Goal: Task Accomplishment & Management: Manage account settings

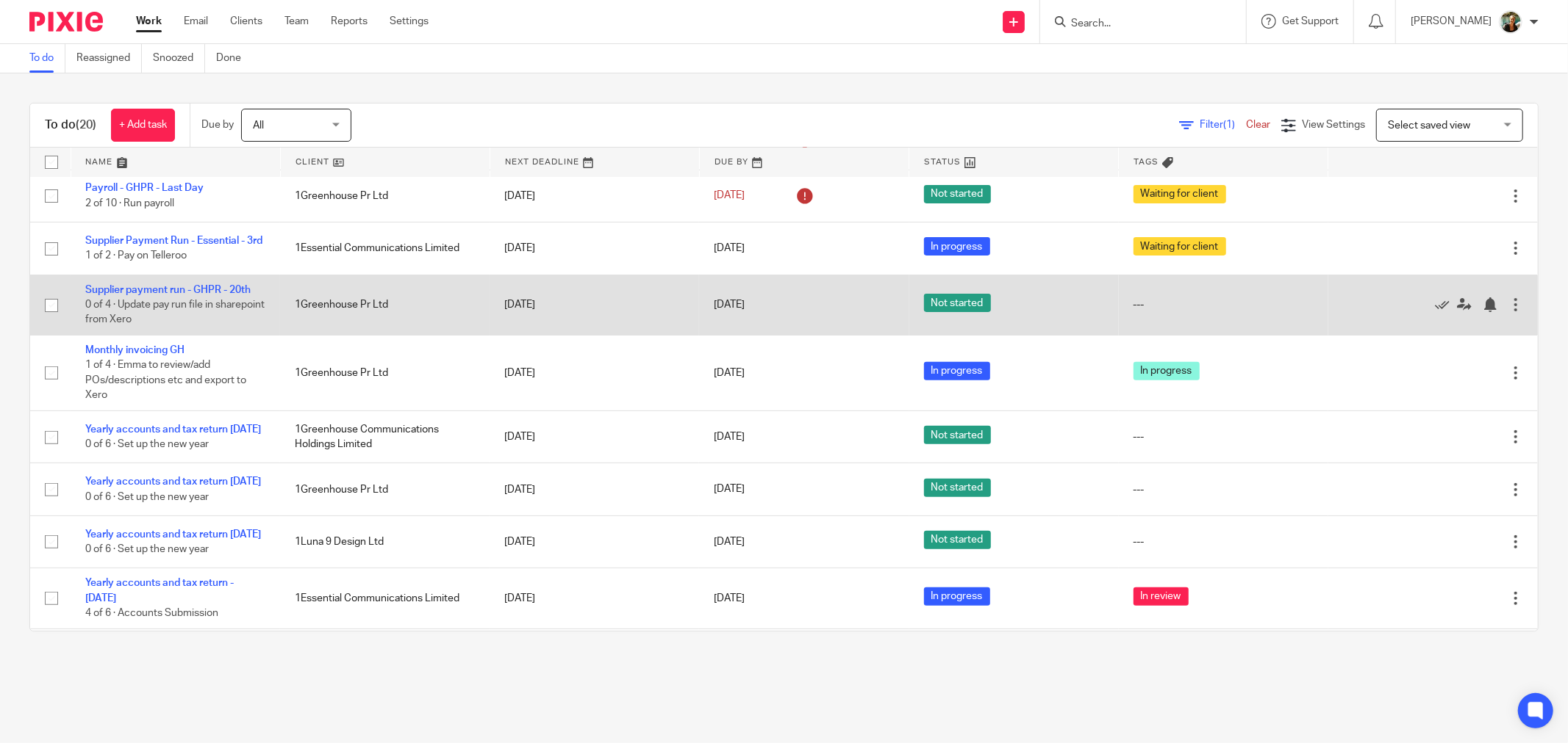
scroll to position [326, 0]
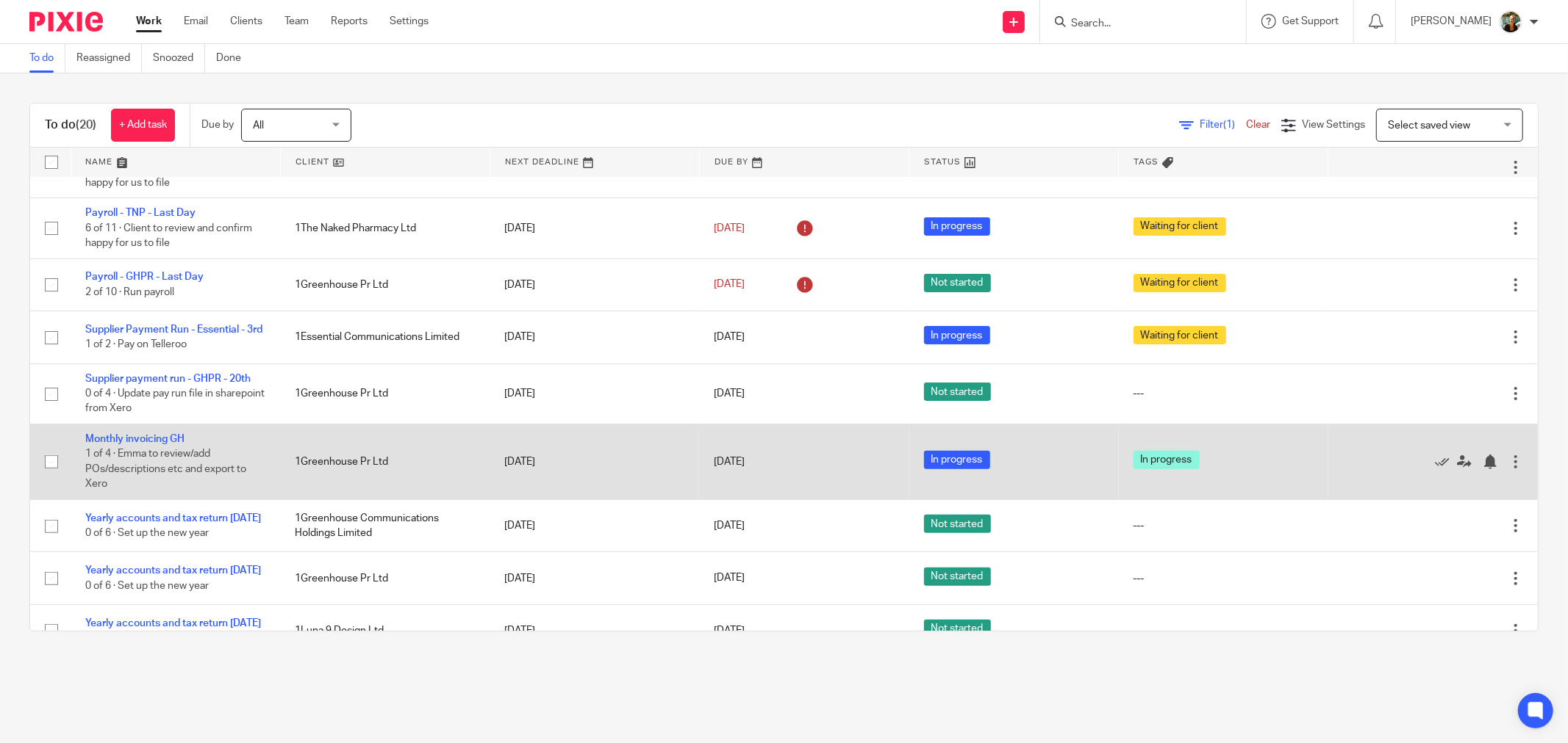
drag, startPoint x: 196, startPoint y: 393, endPoint x: 384, endPoint y: 444, distance: 194.8
click at [196, 384] on link "Supplier payment run - GHPR - 20th" at bounding box center [169, 379] width 166 height 10
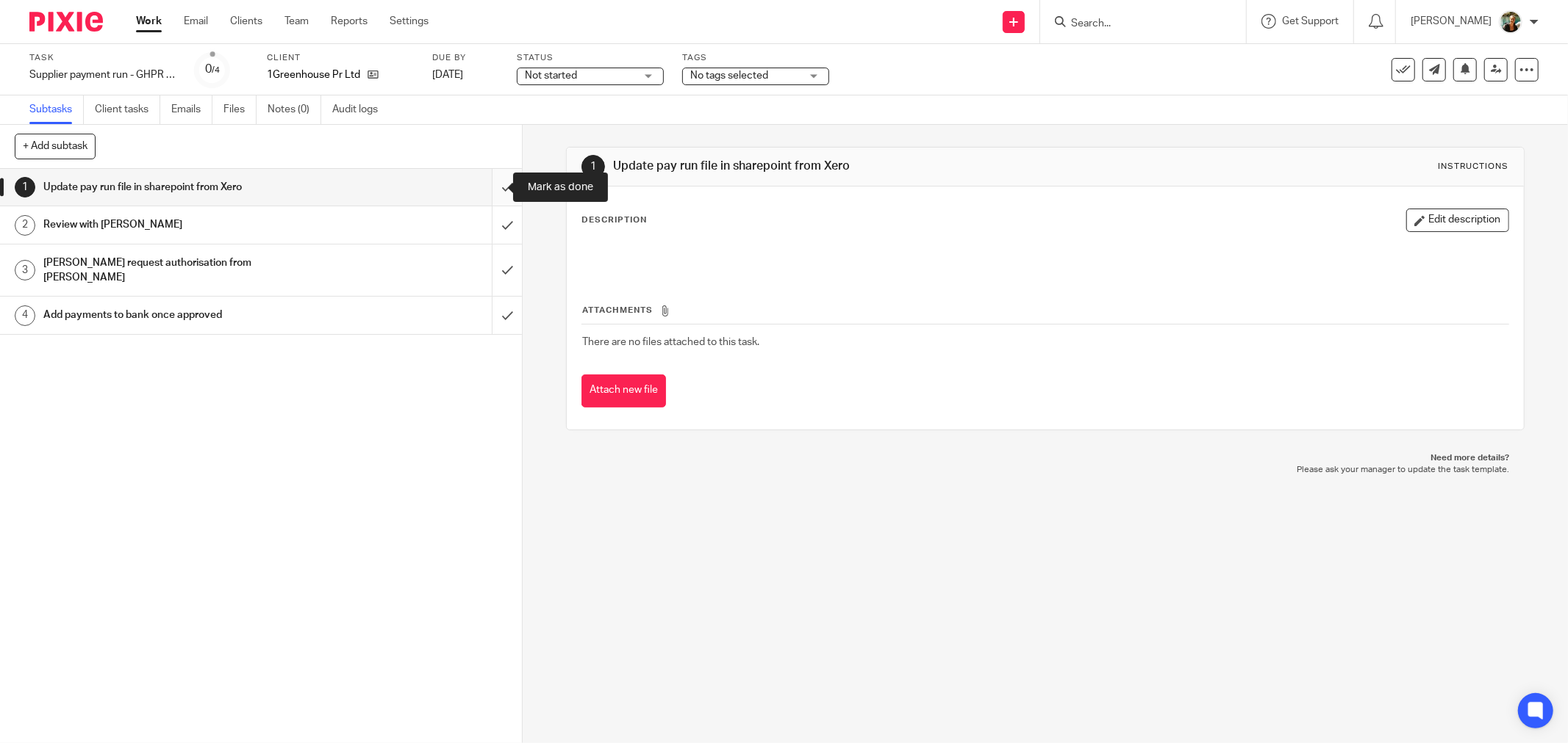
click at [482, 188] on input "submit" at bounding box center [261, 188] width 522 height 36
click at [493, 222] on input "submit" at bounding box center [261, 225] width 522 height 36
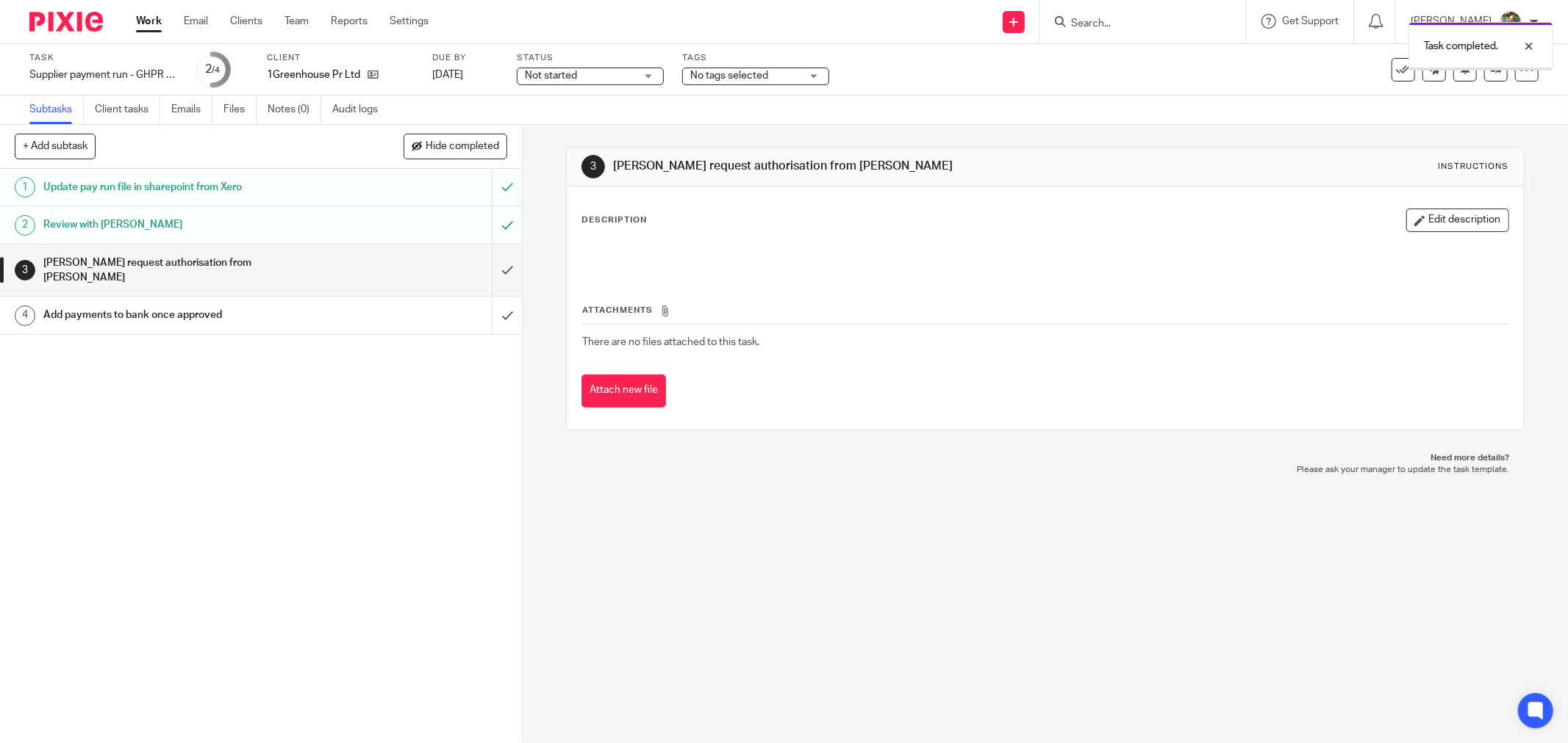
click at [627, 67] on div "Not started Not started" at bounding box center [589, 76] width 147 height 17
click at [627, 123] on li "In progress" at bounding box center [590, 129] width 146 height 30
click at [775, 66] on div "Tags No tags selected In progress In review Ready to file Records received Urge…" at bounding box center [755, 69] width 147 height 36
click at [770, 76] on span "No tags selected" at bounding box center [745, 76] width 110 height 15
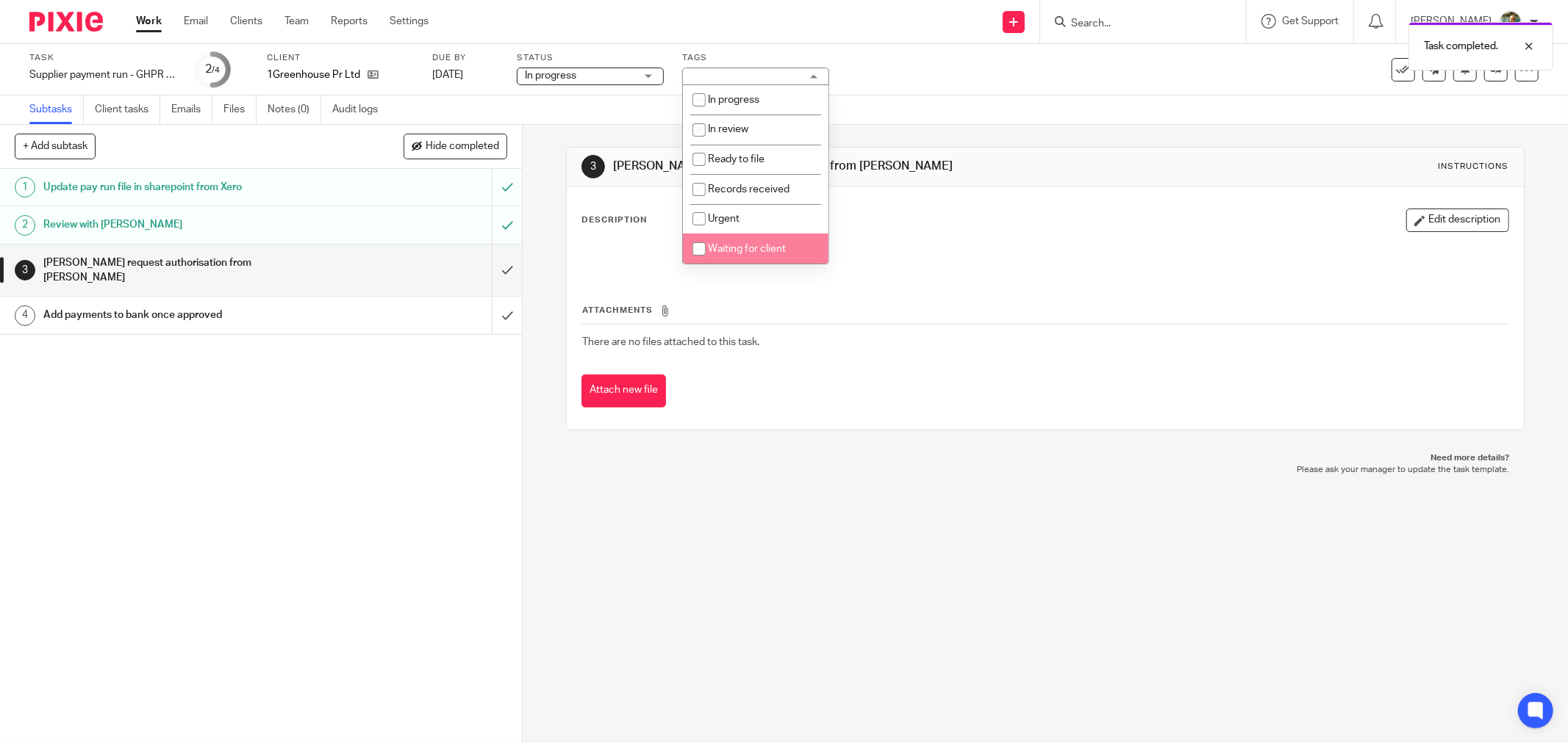
click at [770, 260] on li "Waiting for client" at bounding box center [755, 249] width 146 height 30
checkbox input "true"
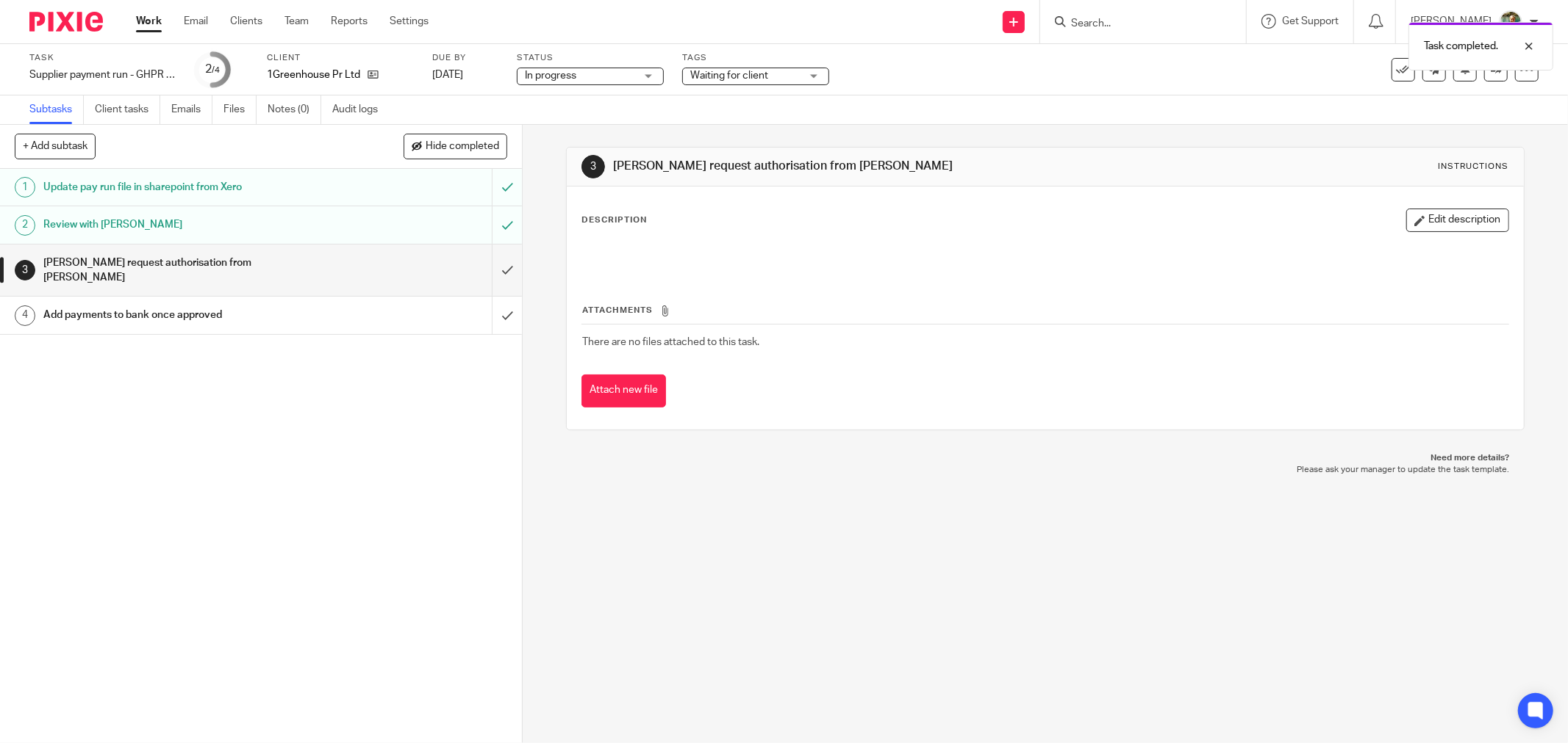
click at [154, 17] on link "Work" at bounding box center [149, 21] width 26 height 15
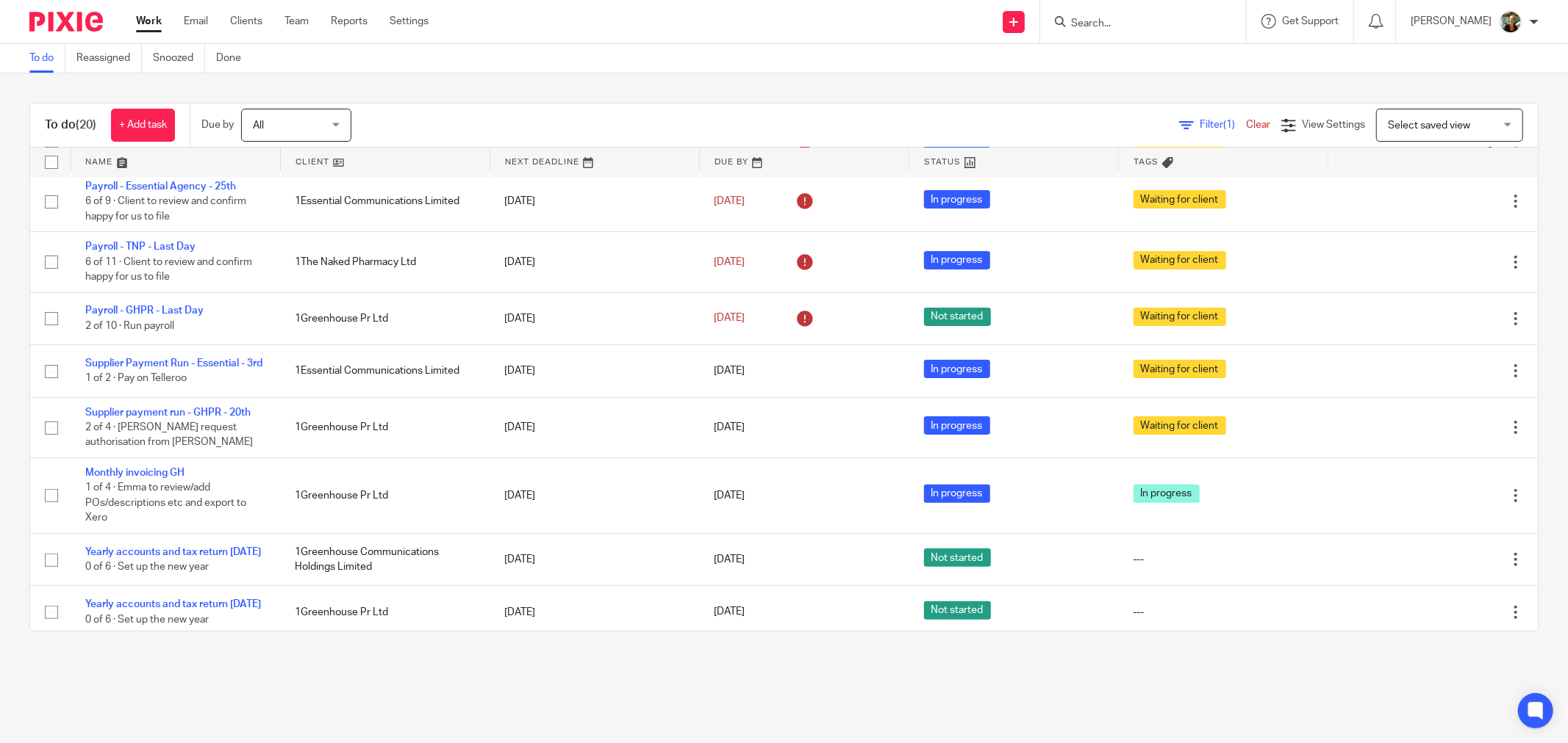
scroll to position [326, 0]
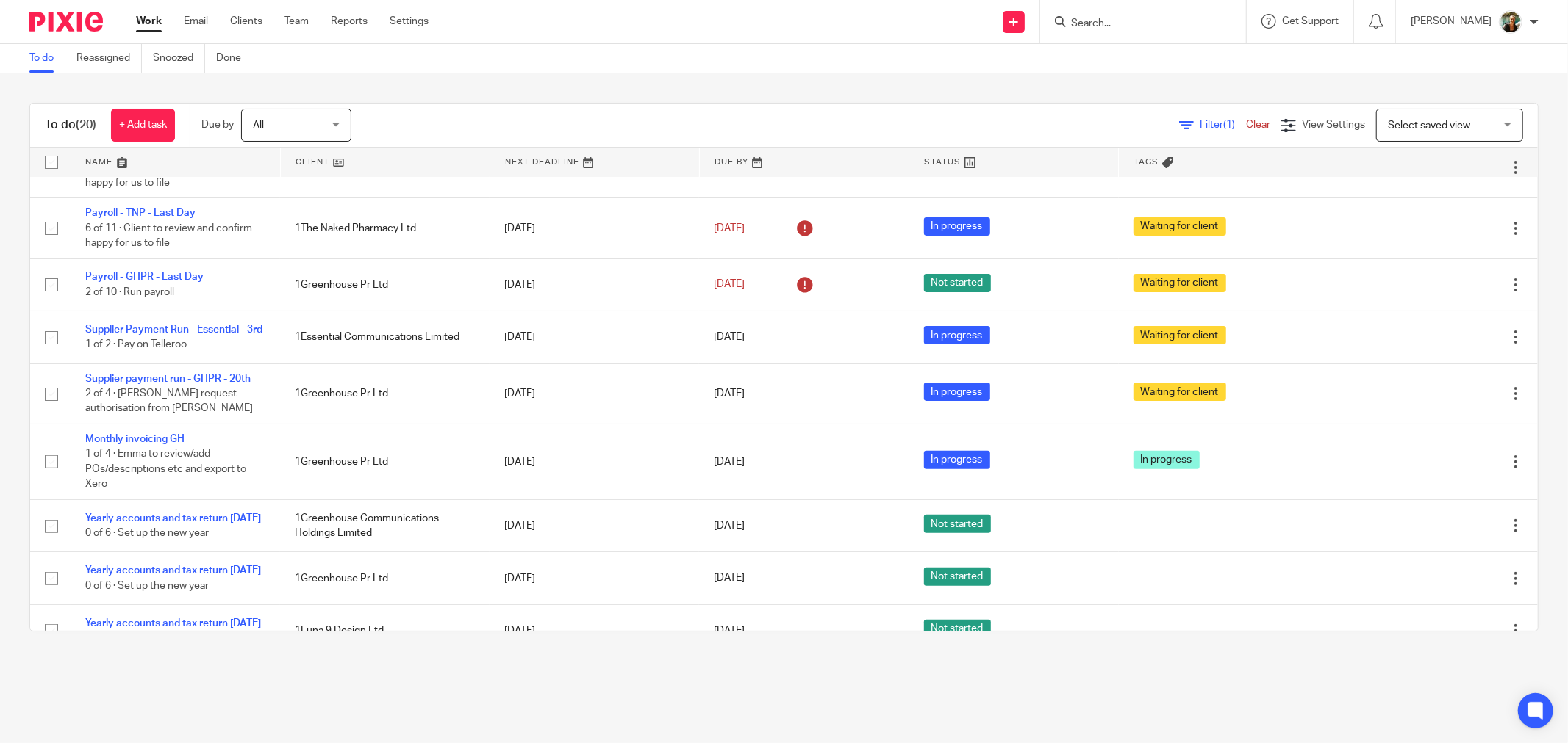
drag, startPoint x: 251, startPoint y: 20, endPoint x: 267, endPoint y: 64, distance: 46.8
click at [251, 20] on link "Clients" at bounding box center [246, 21] width 32 height 15
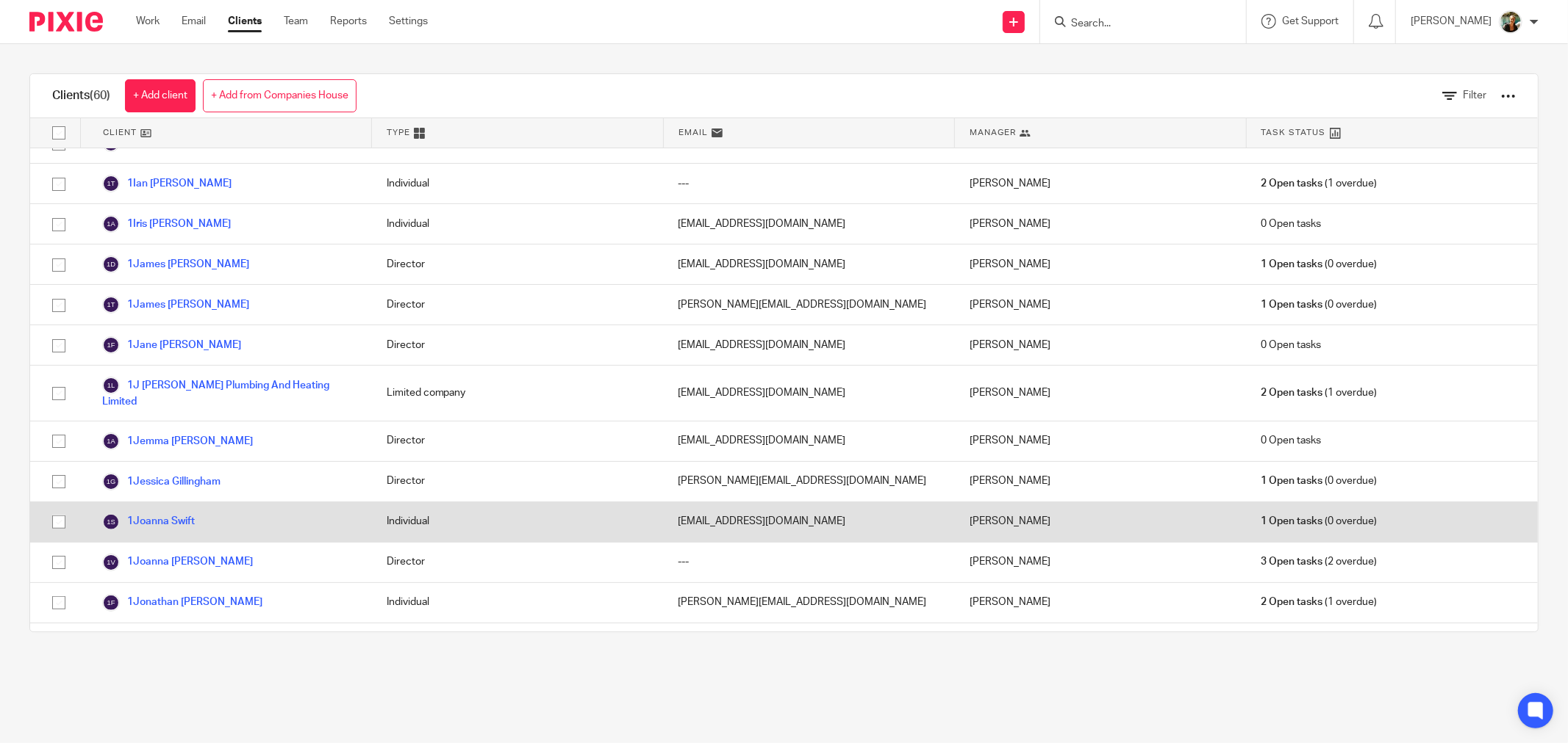
scroll to position [1142, 0]
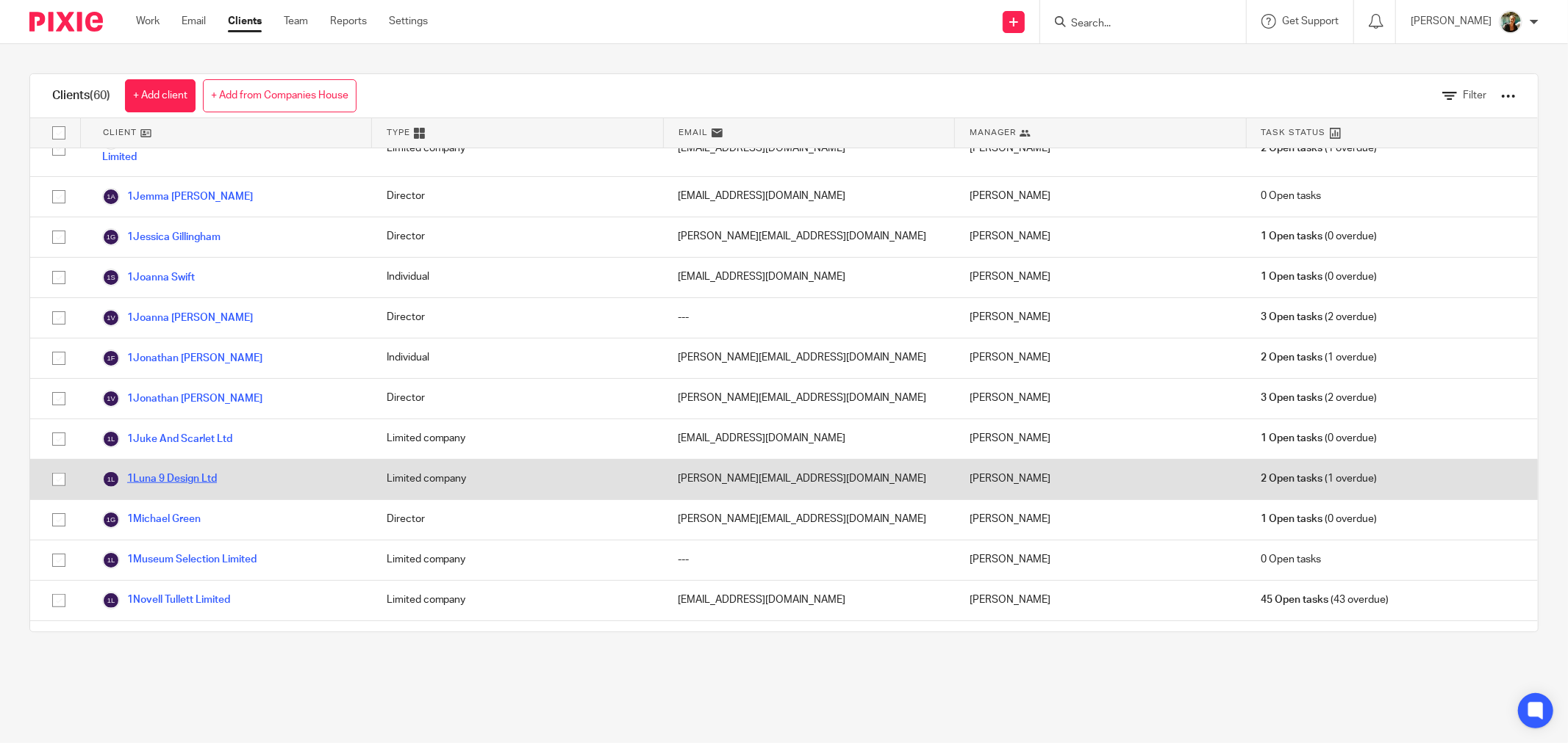
click at [191, 471] on link "1Luna 9 Design Ltd" at bounding box center [159, 479] width 115 height 17
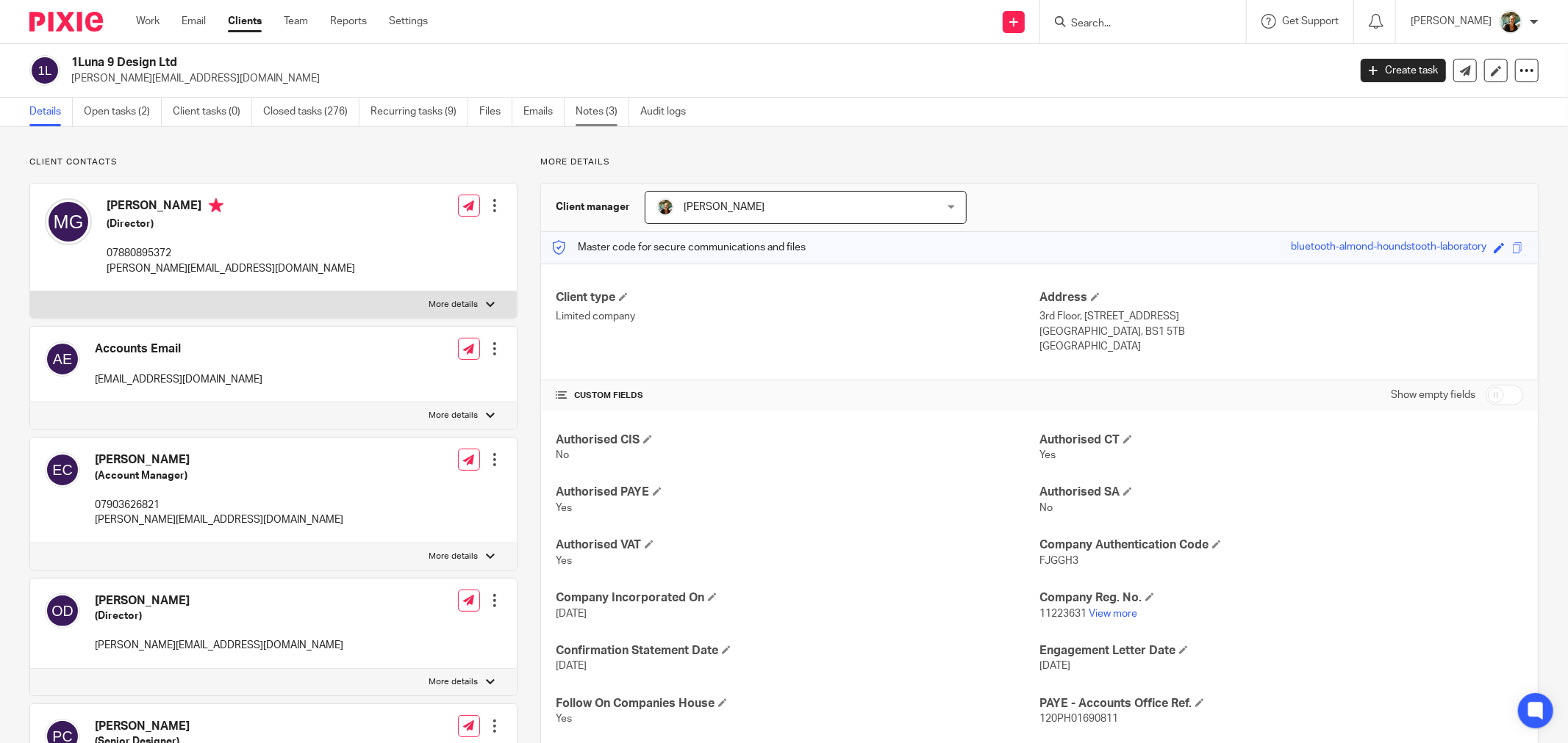
click at [608, 120] on link "Notes (3)" at bounding box center [602, 111] width 54 height 28
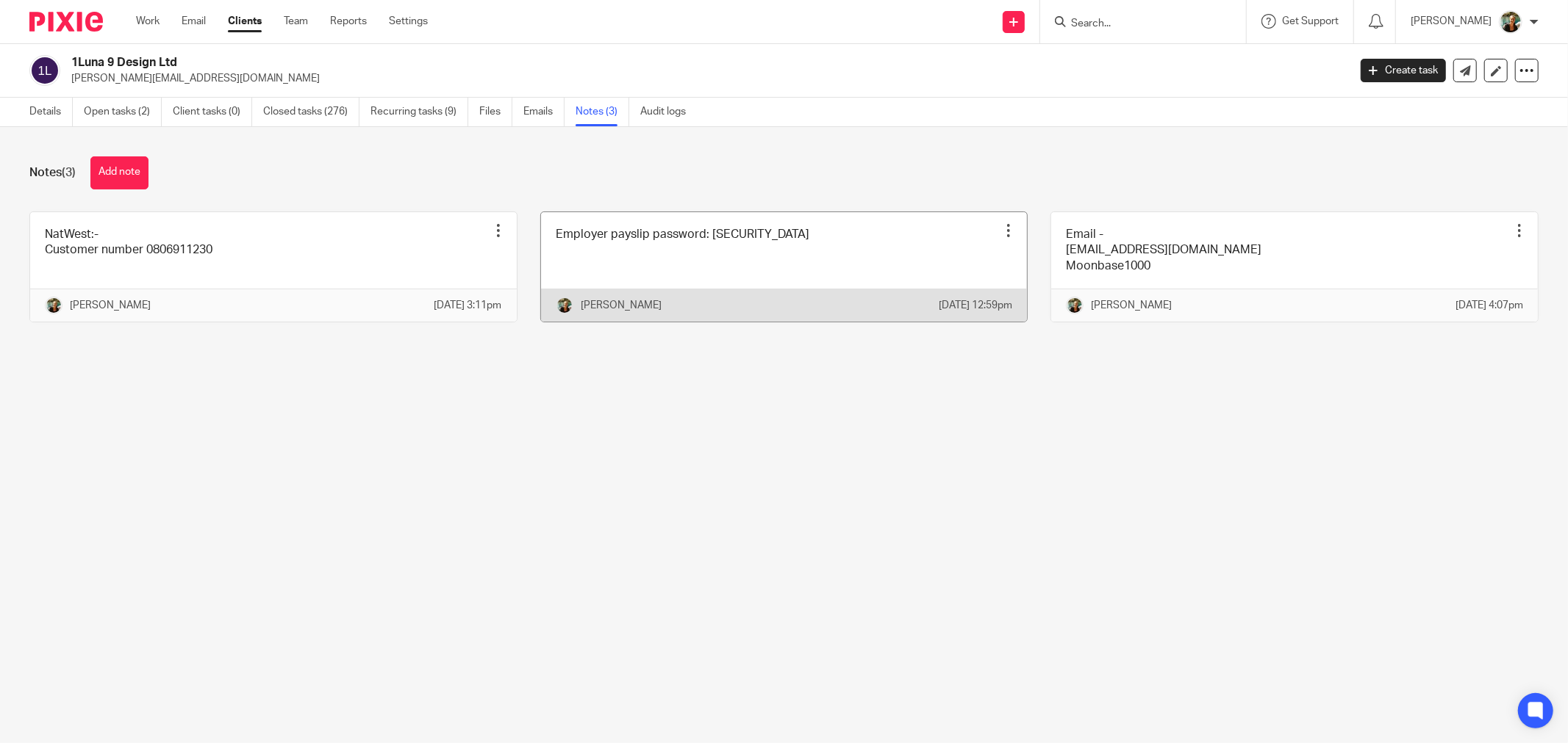
click at [747, 250] on link at bounding box center [784, 267] width 487 height 109
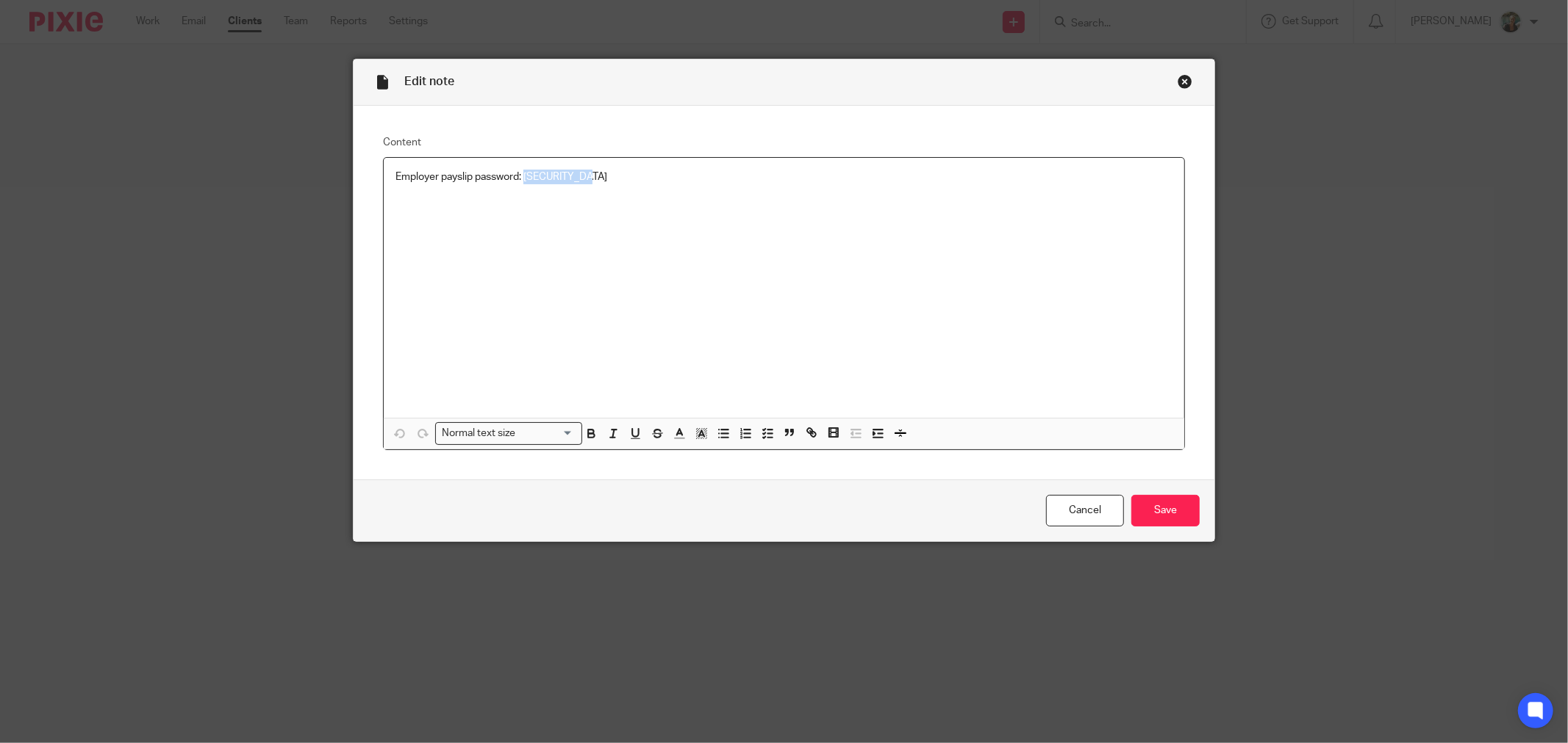
drag, startPoint x: 656, startPoint y: 219, endPoint x: 520, endPoint y: 198, distance: 137.6
click at [520, 198] on div "Employer payslip password: Luna9payroll" at bounding box center [784, 288] width 801 height 260
copy p "Luna9payroll"
click at [1177, 77] on div "Close this dialog window" at bounding box center [1184, 81] width 15 height 15
